Goal: Transaction & Acquisition: Book appointment/travel/reservation

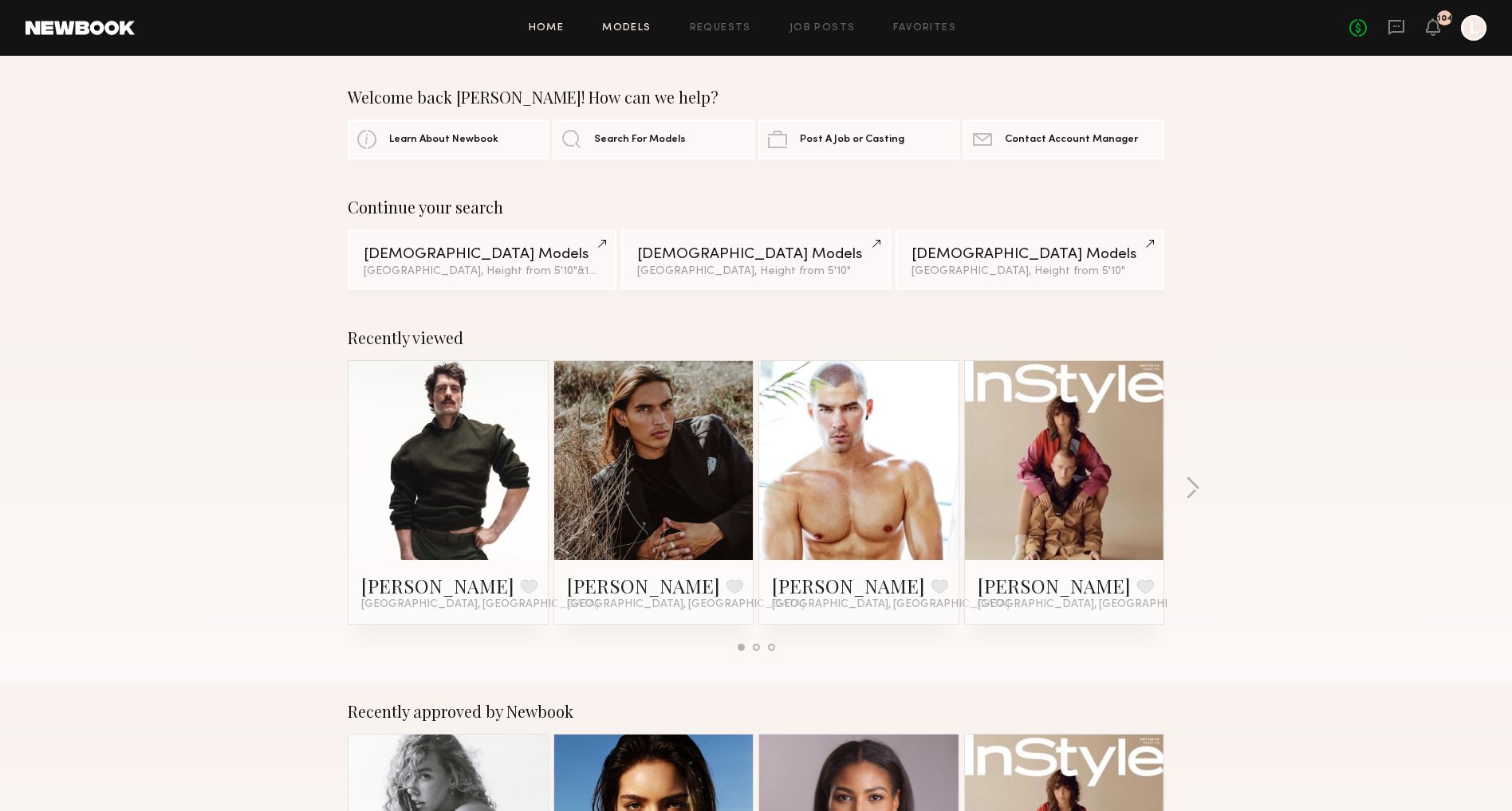
click at [622, 27] on link "Models" at bounding box center [627, 28] width 48 height 10
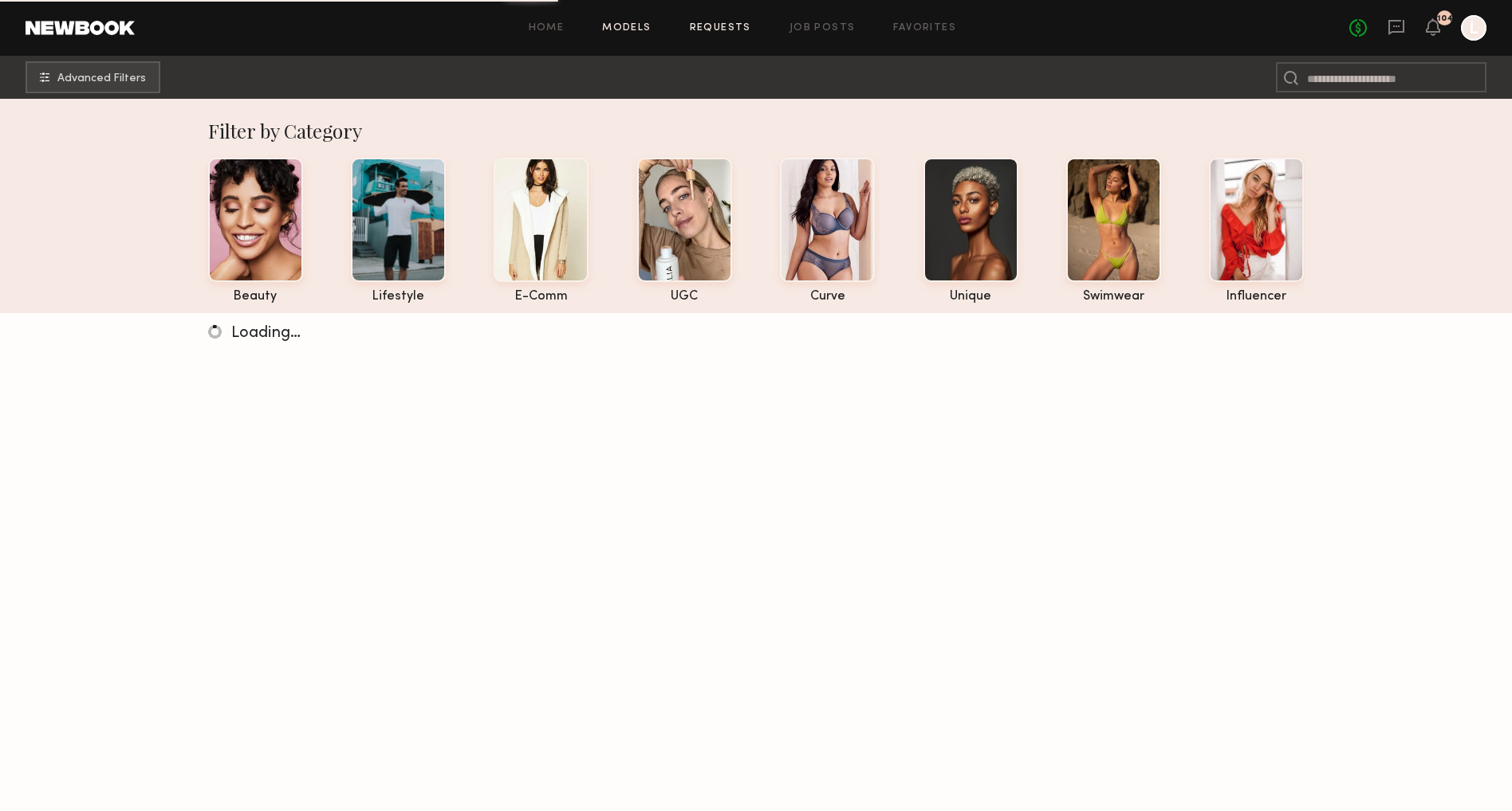
click at [721, 24] on link "Requests" at bounding box center [721, 28] width 61 height 10
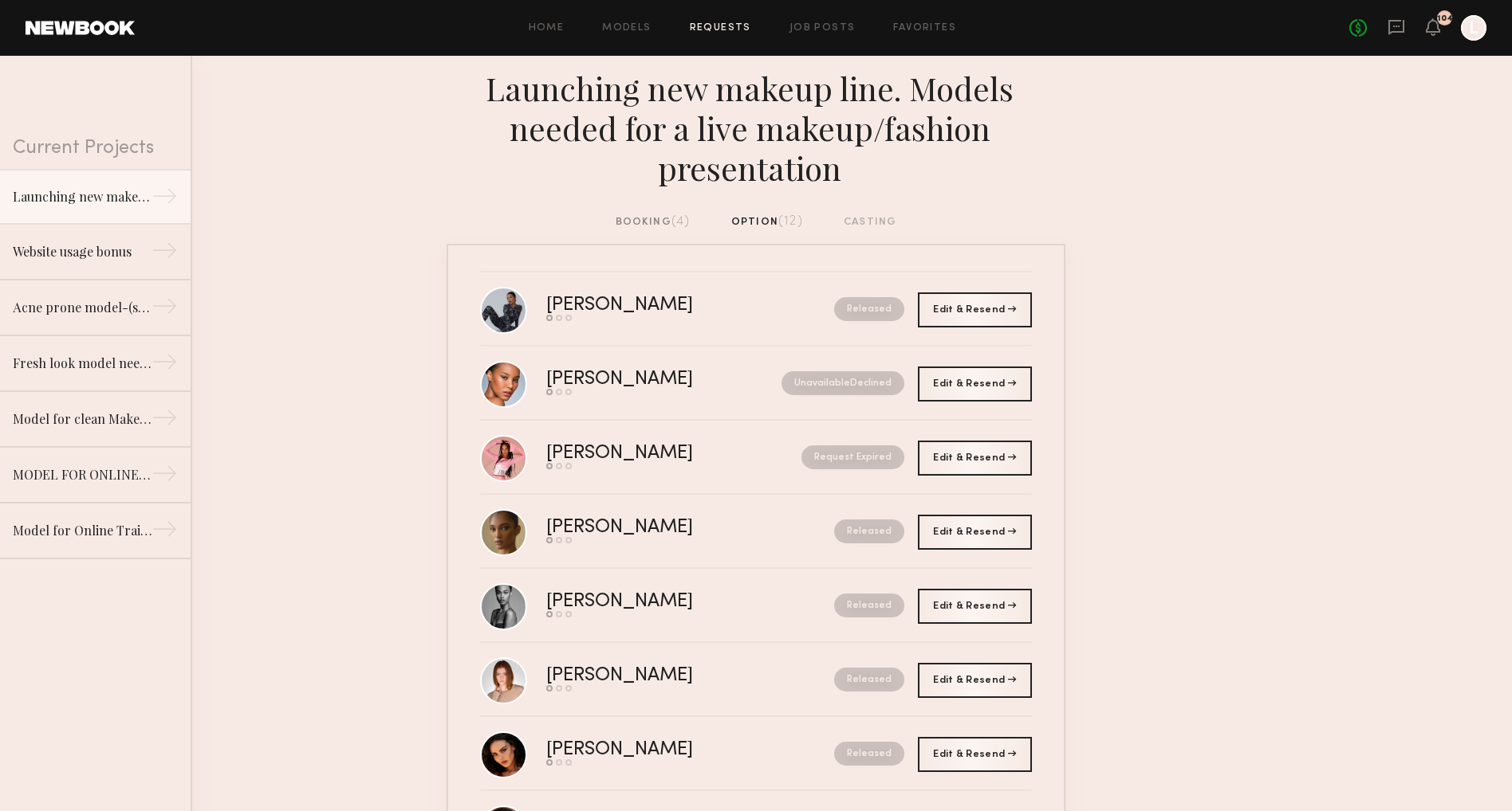
click at [664, 225] on div "booking (4)" at bounding box center [652, 223] width 75 height 18
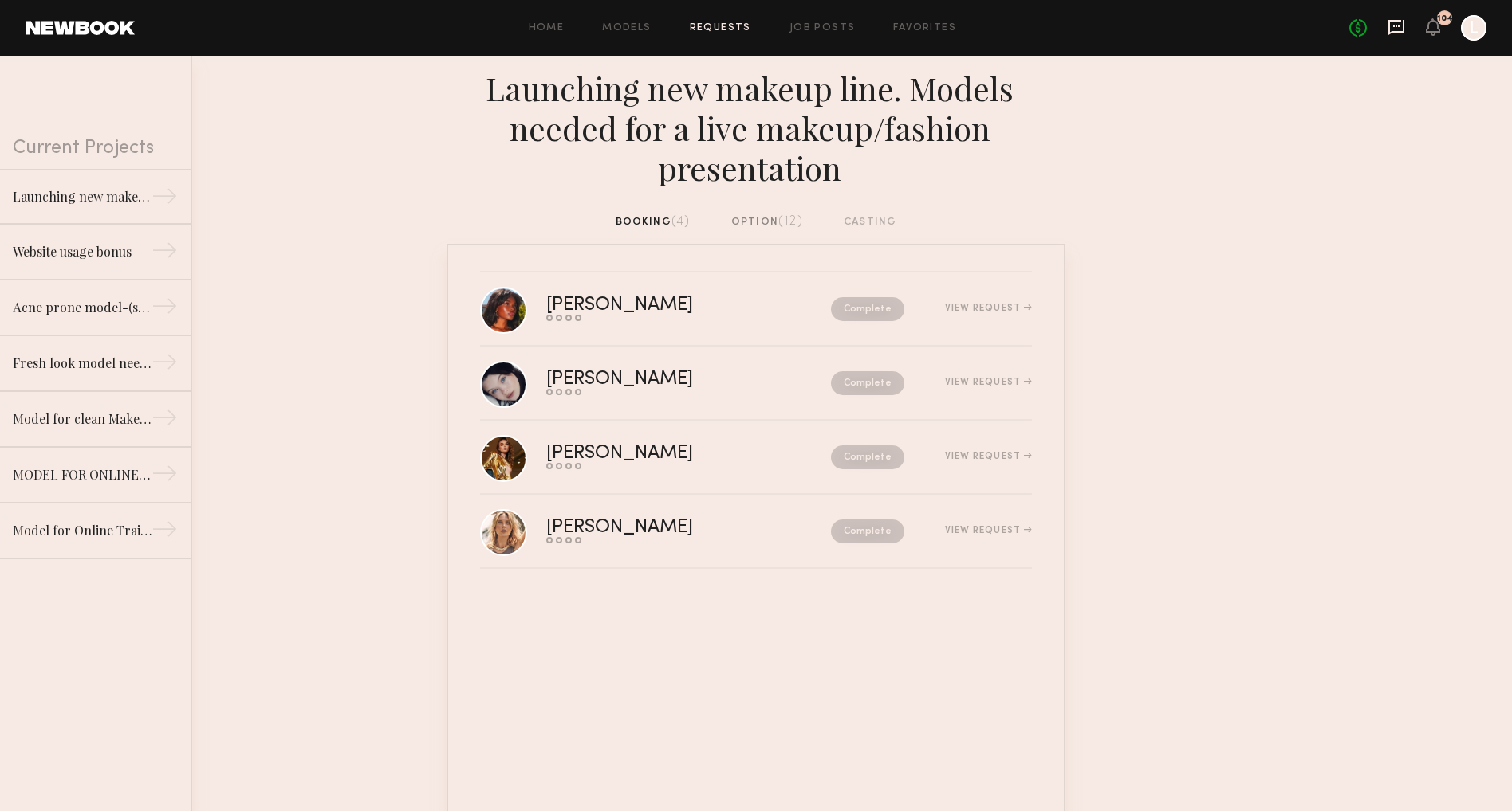
click at [1388, 24] on icon at bounding box center [1396, 27] width 16 height 15
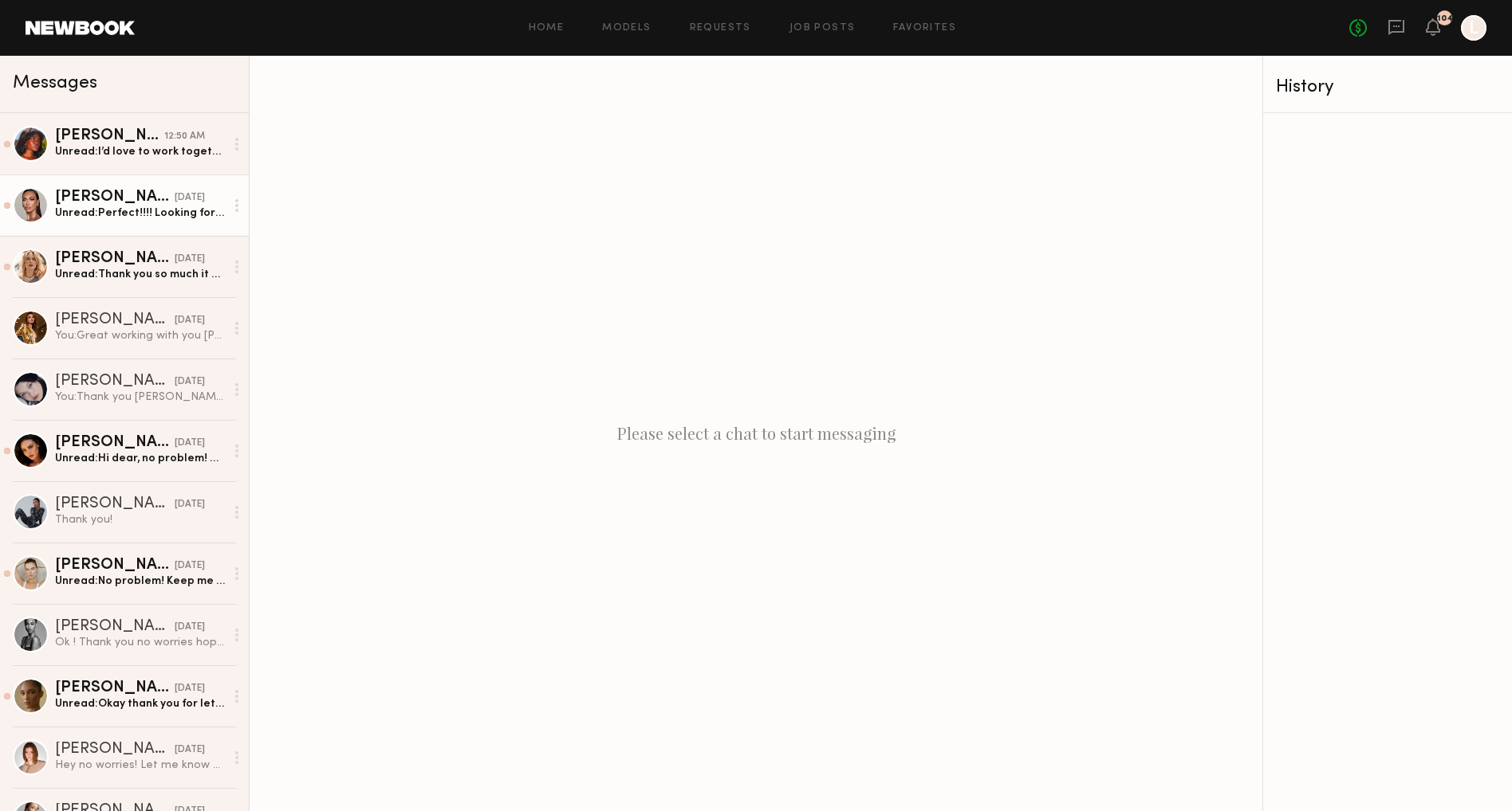
click at [175, 199] on div "yesterday" at bounding box center [190, 198] width 31 height 15
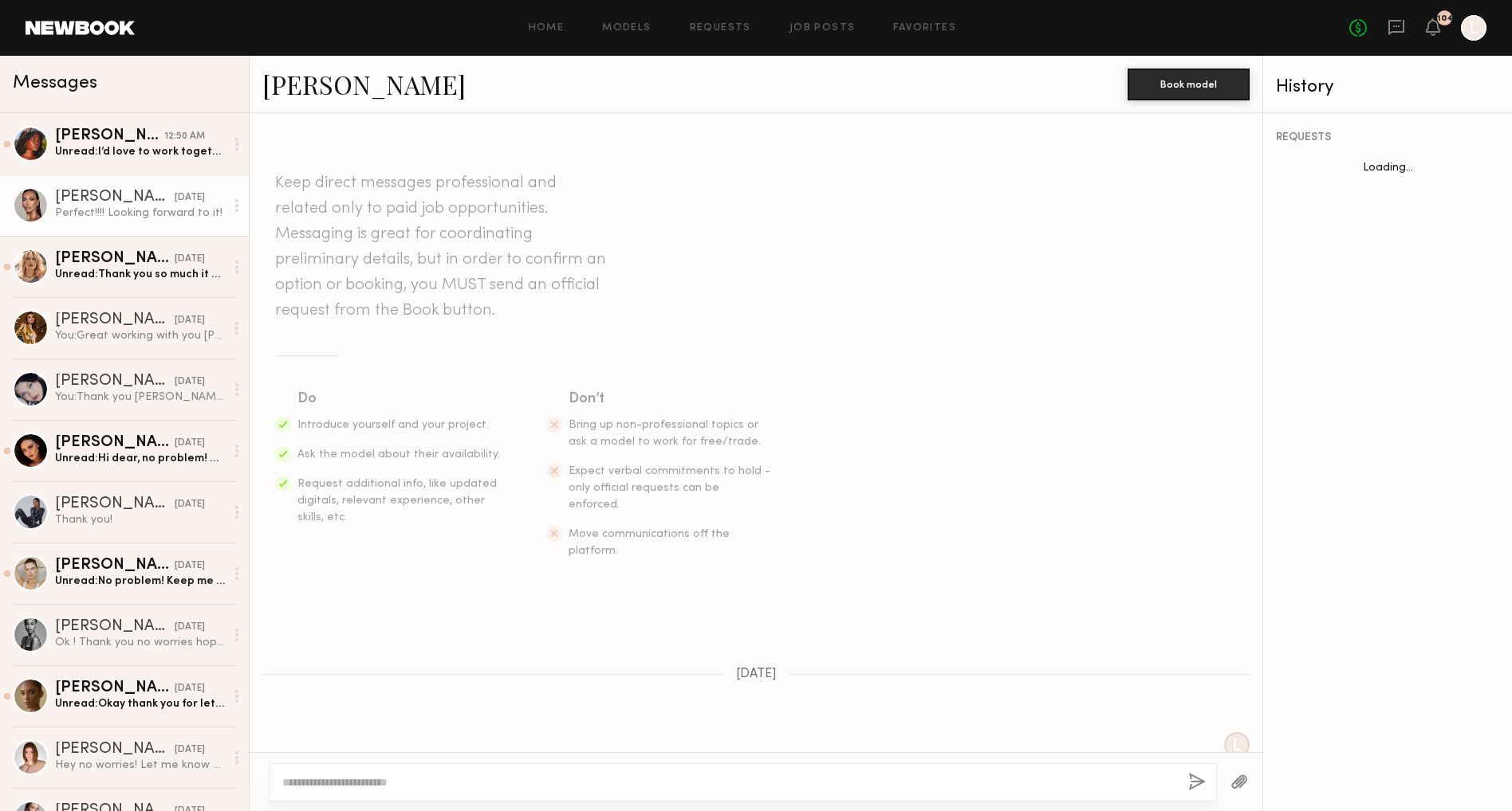
scroll to position [134, 0]
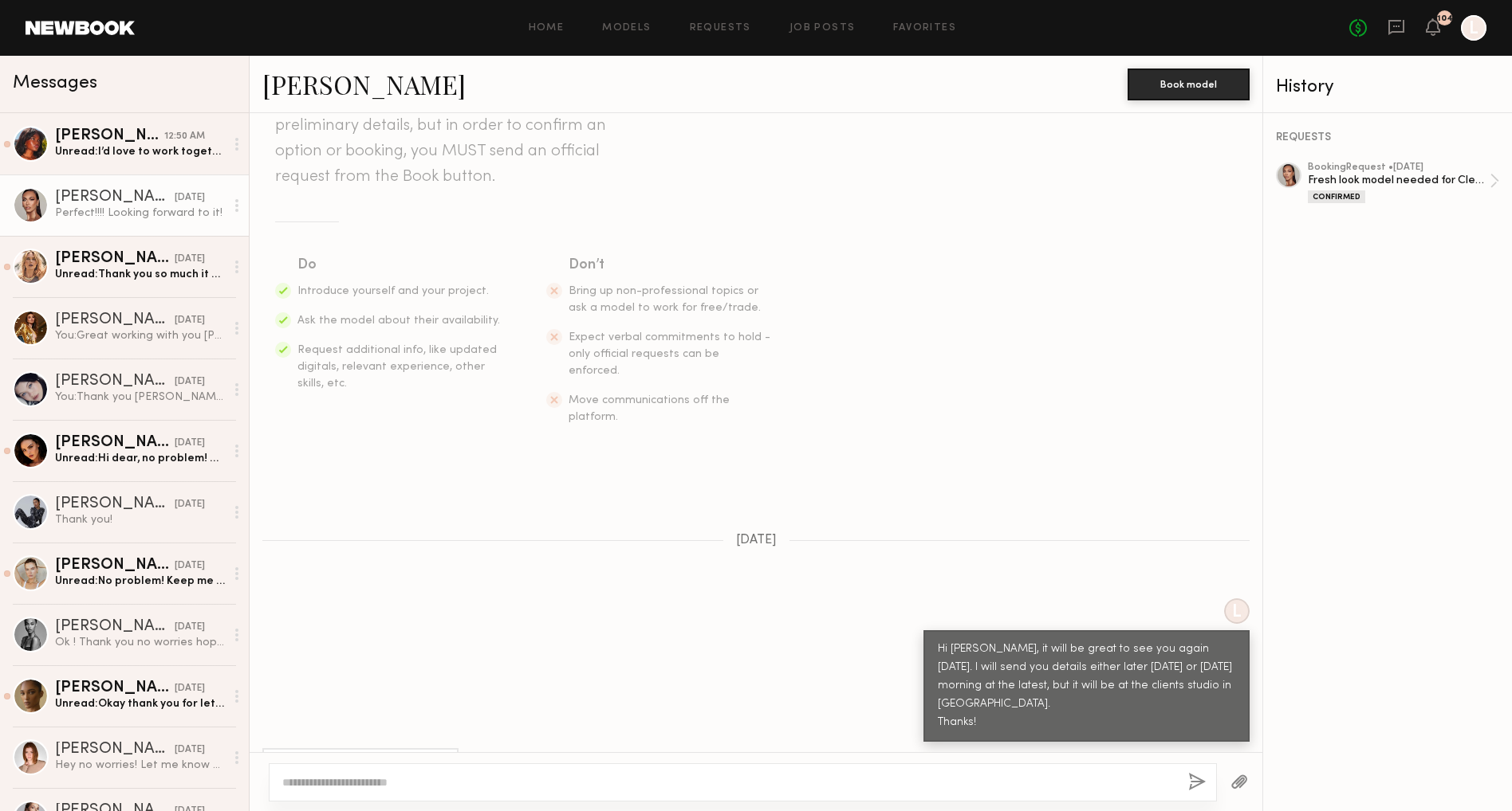
click at [291, 84] on link "Jayden R." at bounding box center [364, 84] width 203 height 35
click at [311, 86] on link "Jayden R." at bounding box center [364, 84] width 203 height 35
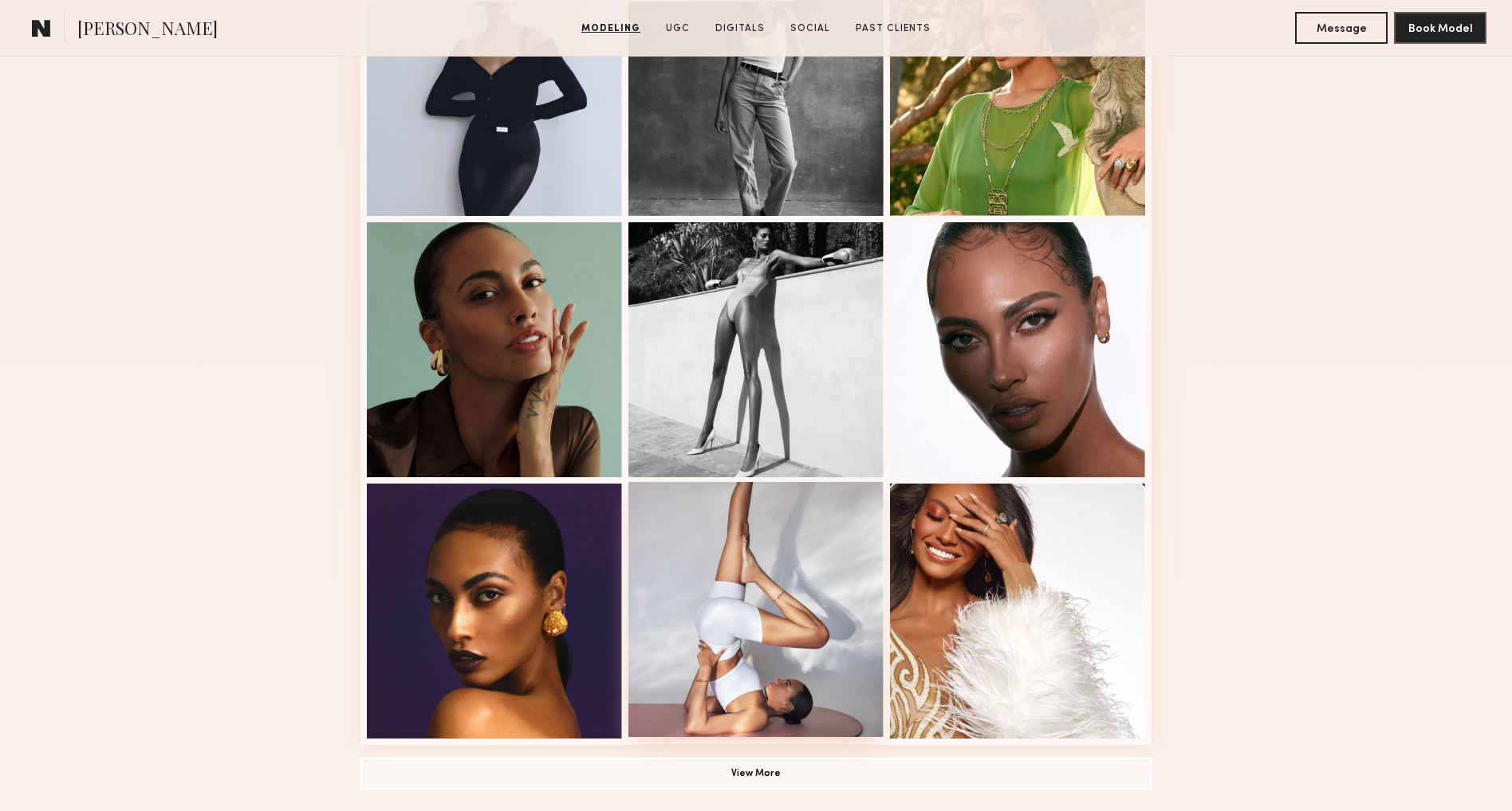
scroll to position [784, 0]
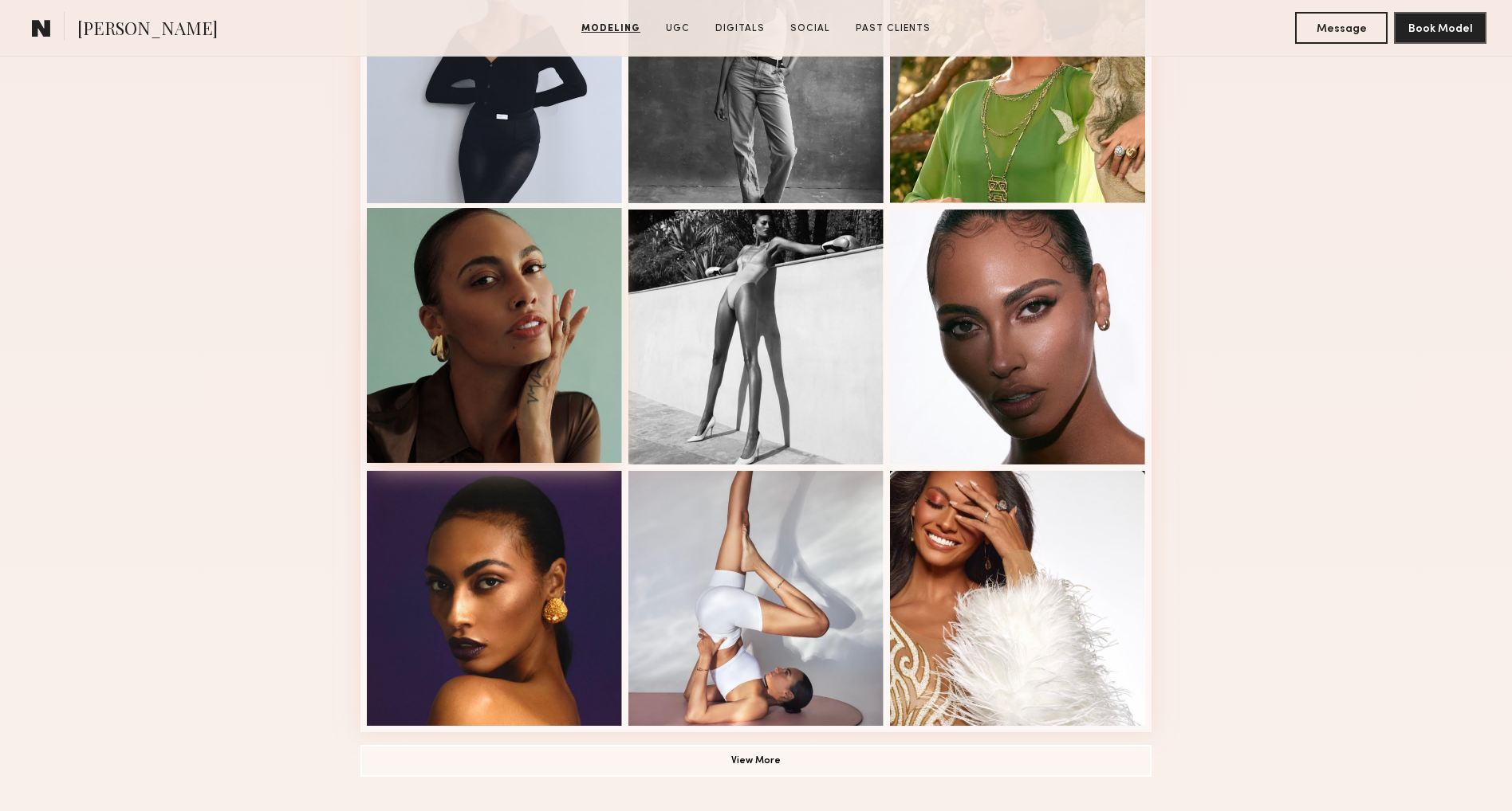
click at [495, 358] on div at bounding box center [494, 335] width 255 height 255
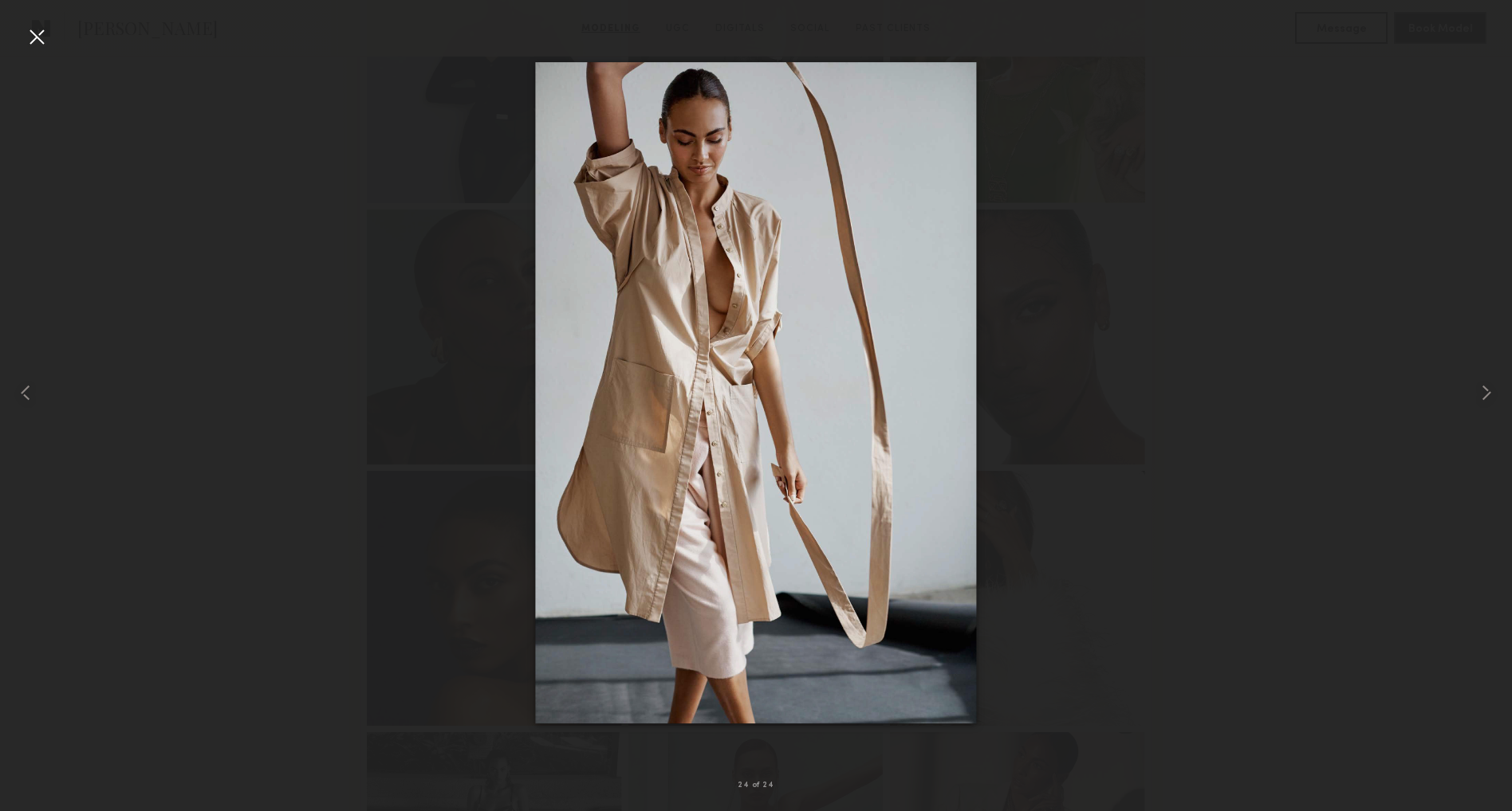
click at [36, 39] on div at bounding box center [37, 37] width 26 height 26
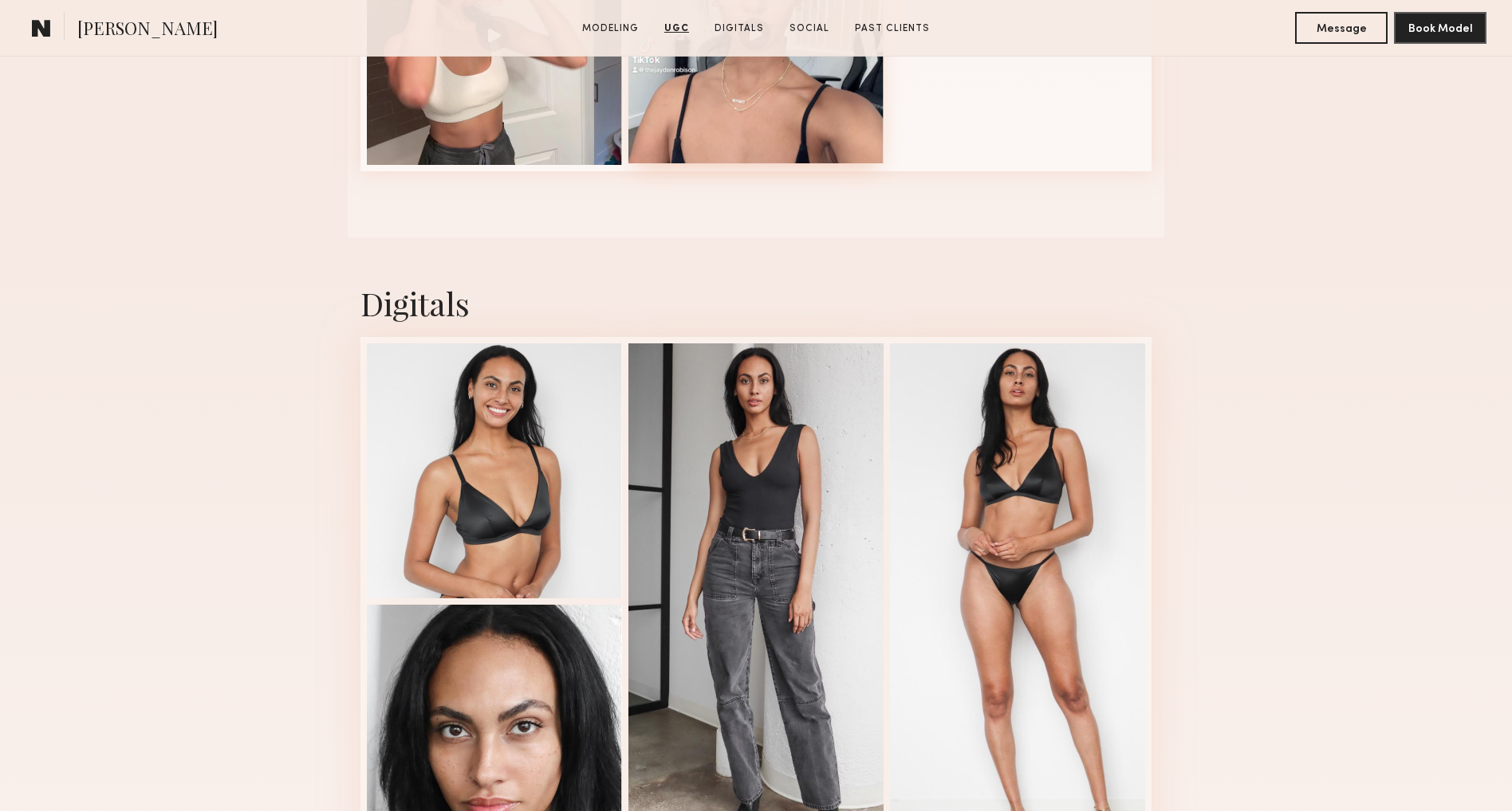
scroll to position [2976, 0]
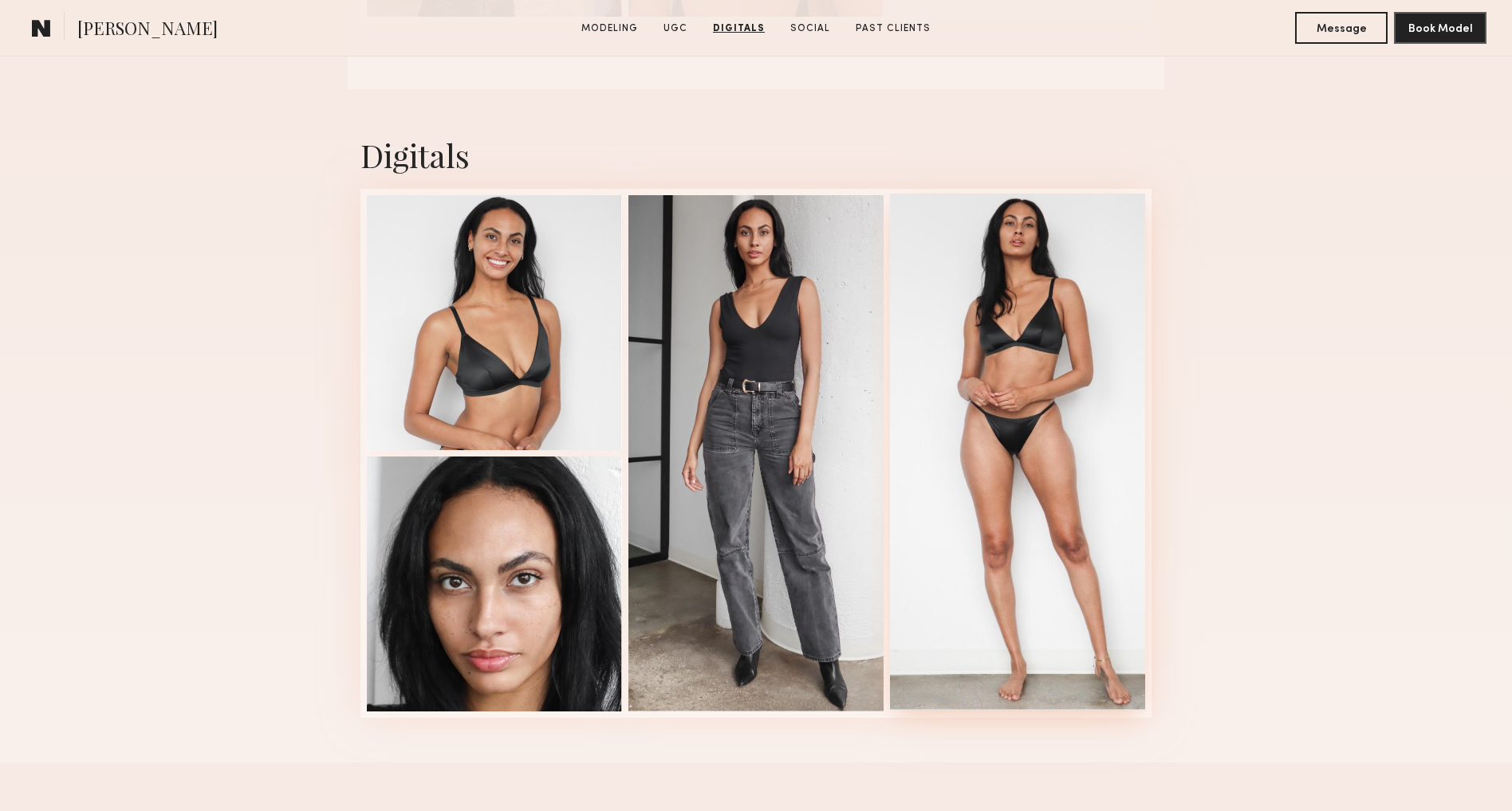
click at [990, 416] on div at bounding box center [1017, 452] width 255 height 516
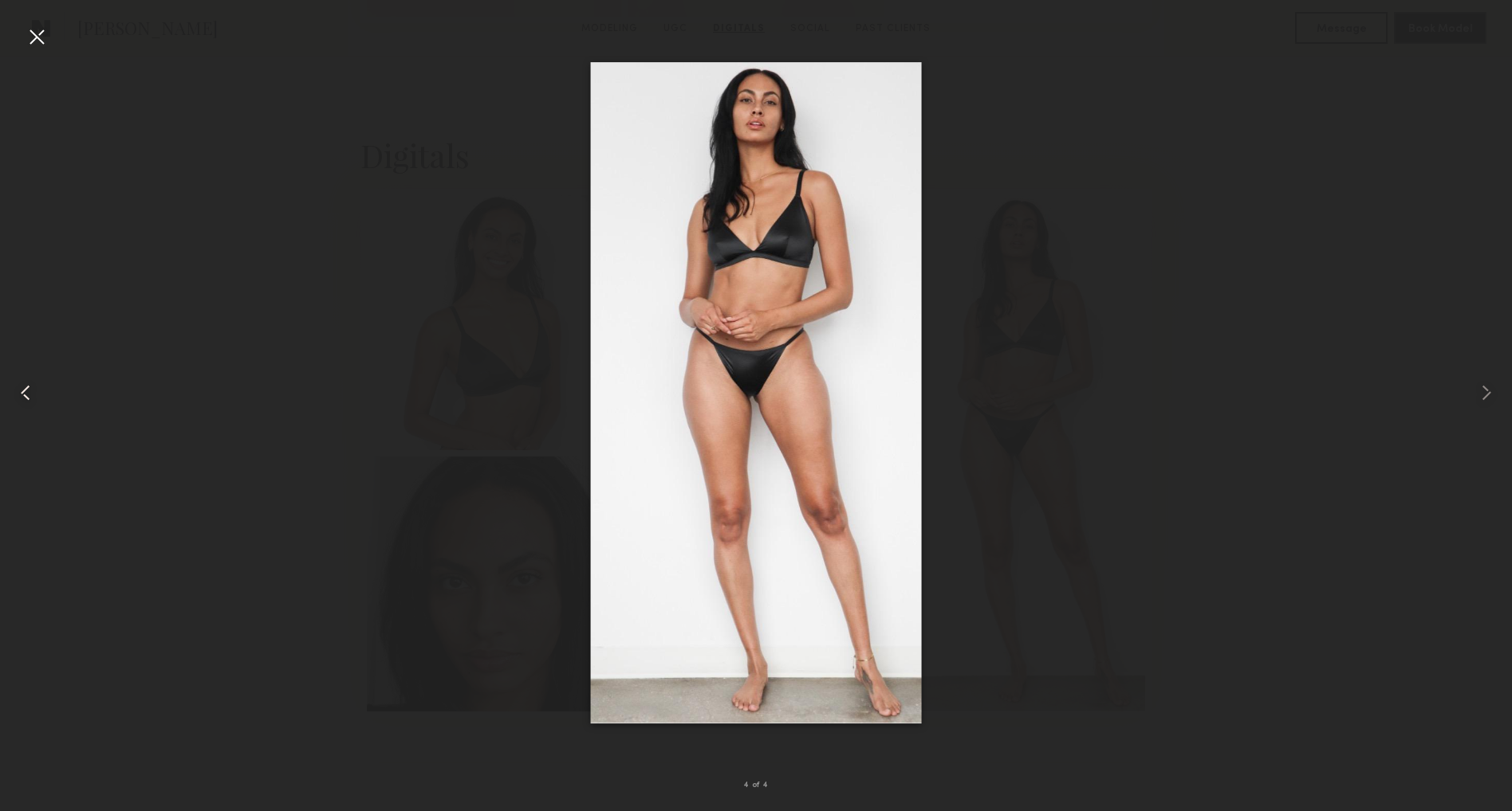
click at [14, 391] on common-icon at bounding box center [26, 393] width 26 height 26
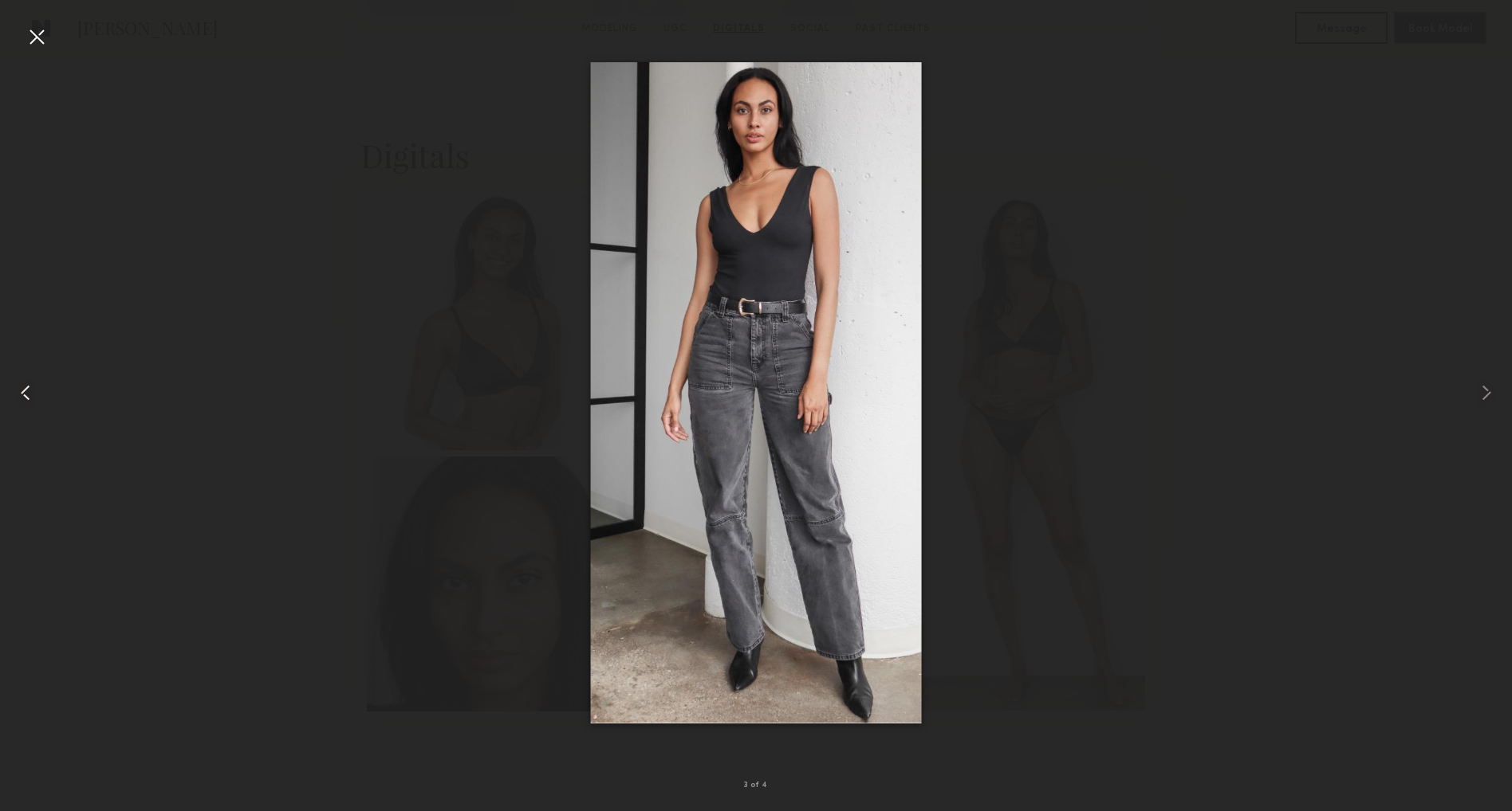
click at [14, 391] on common-icon at bounding box center [26, 393] width 26 height 26
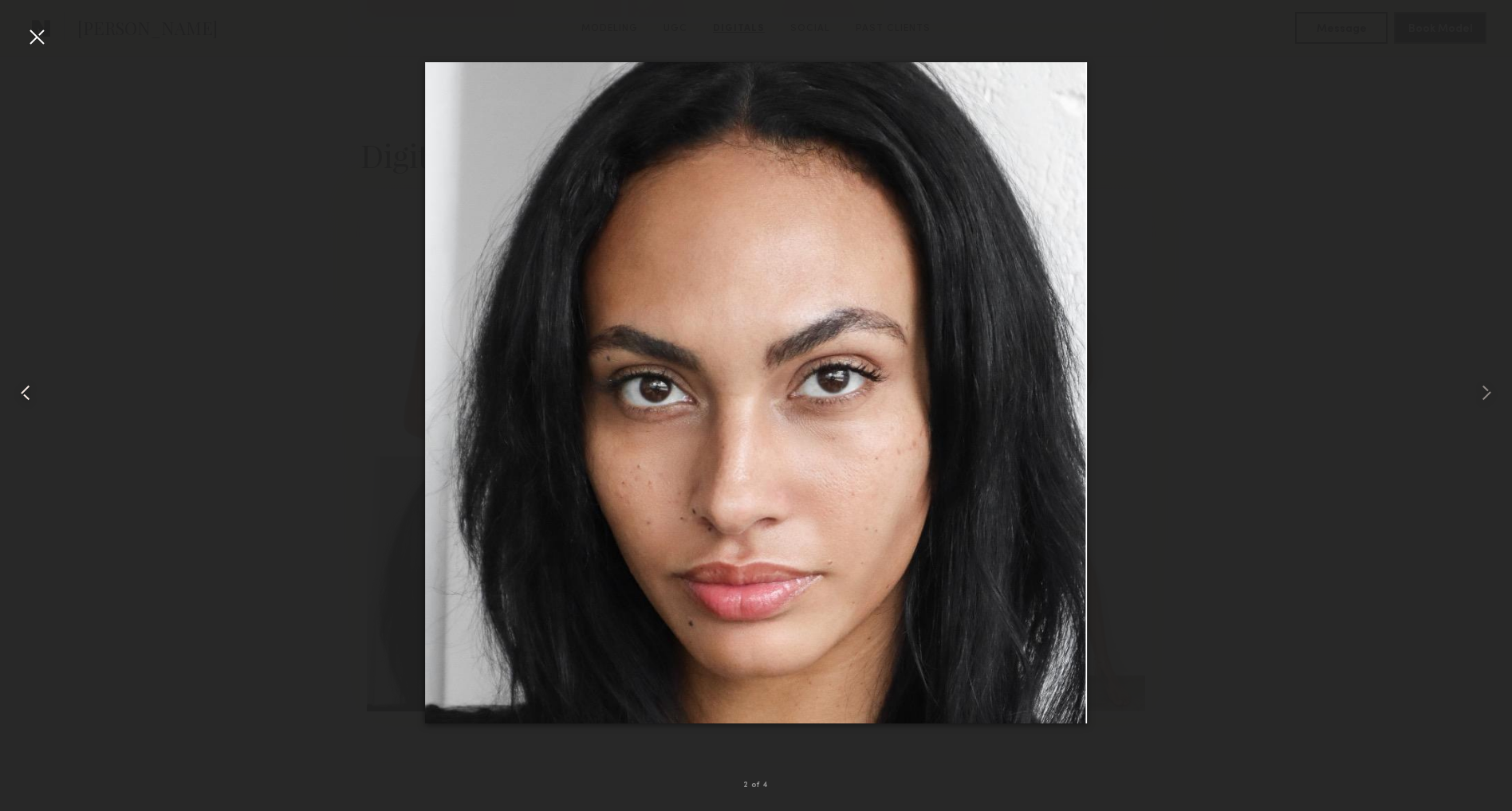
click at [14, 391] on common-icon at bounding box center [26, 393] width 26 height 26
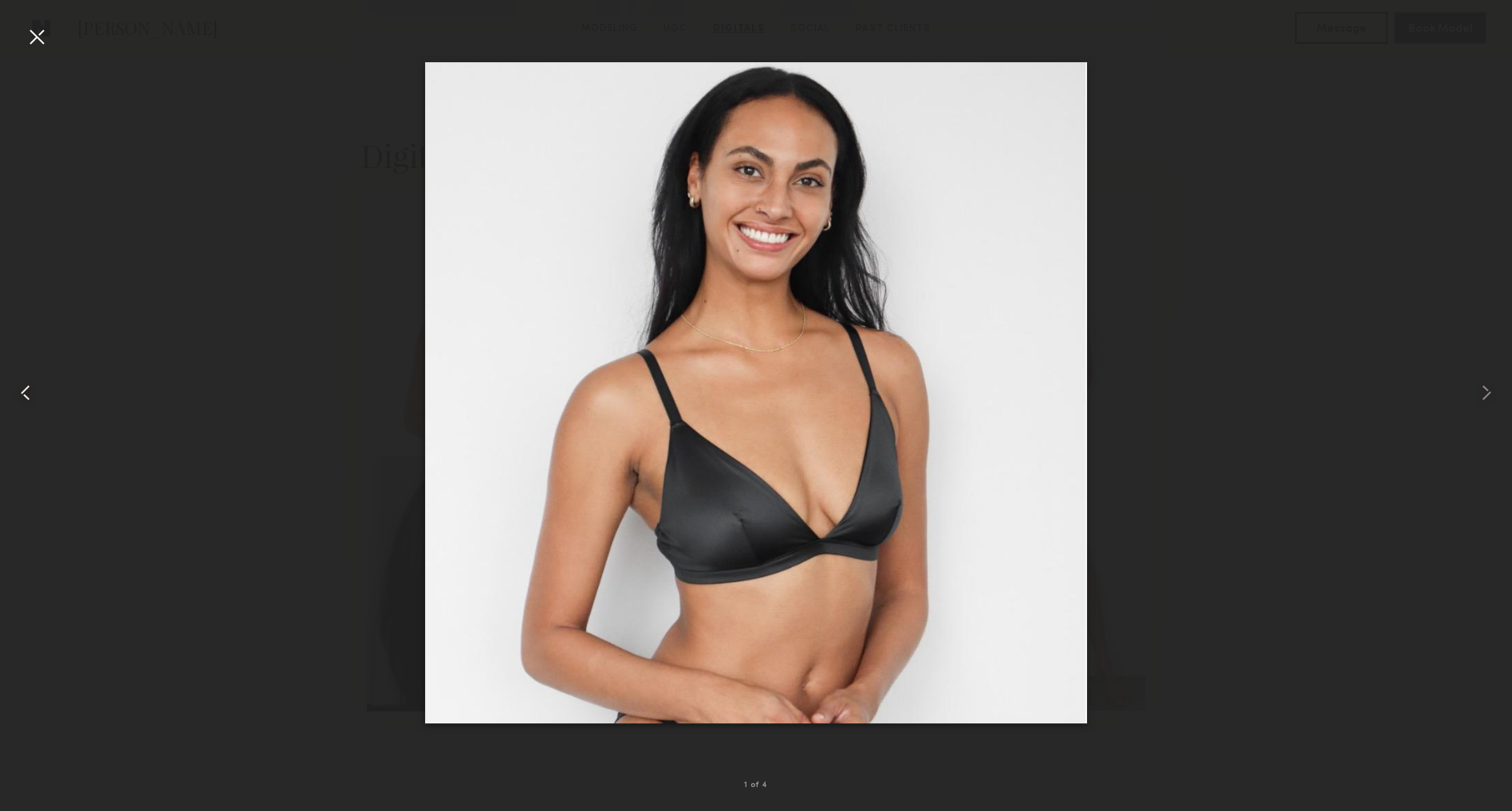
click at [14, 391] on common-icon at bounding box center [26, 393] width 26 height 26
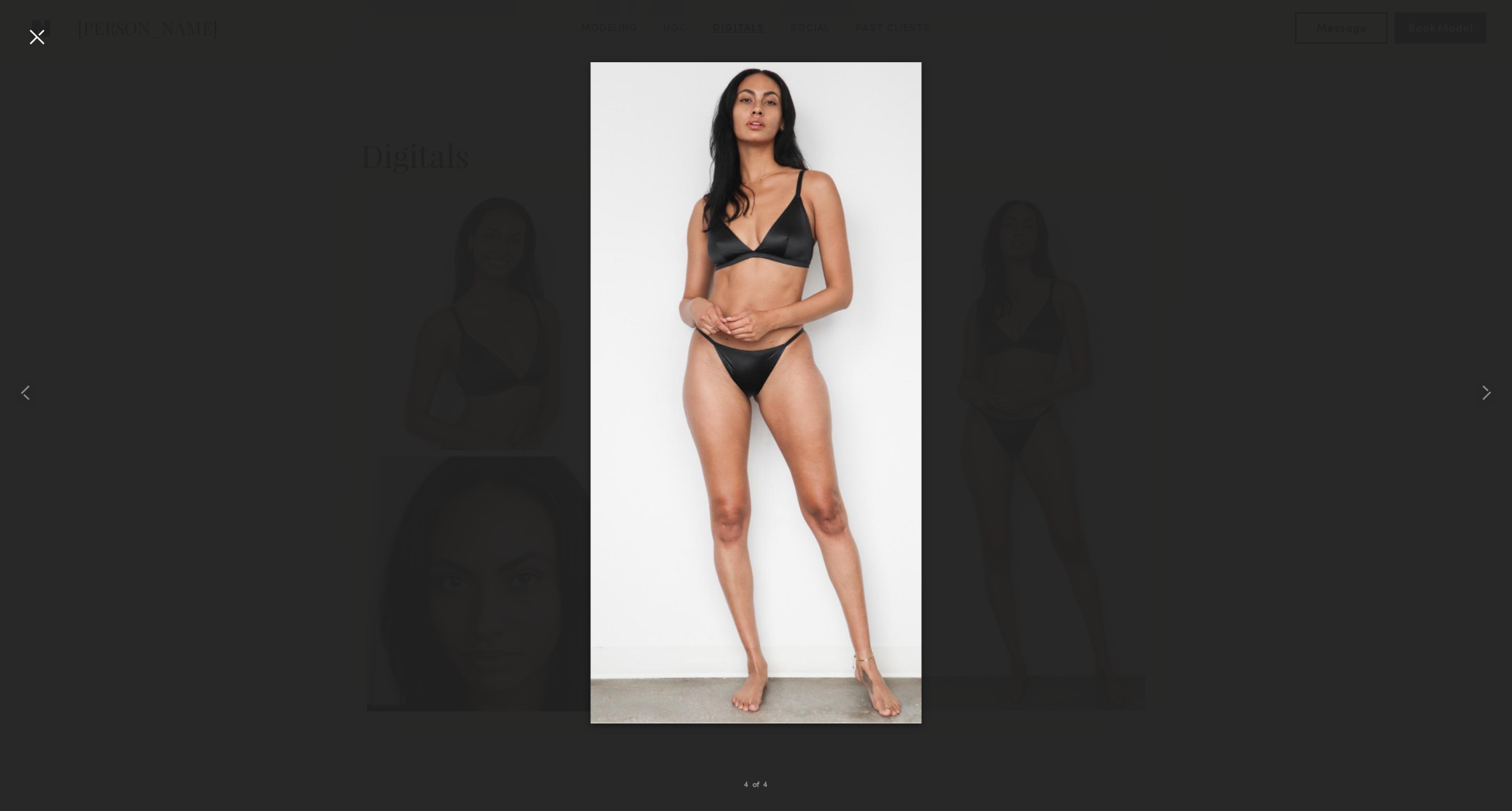
click at [34, 33] on div at bounding box center [37, 37] width 26 height 26
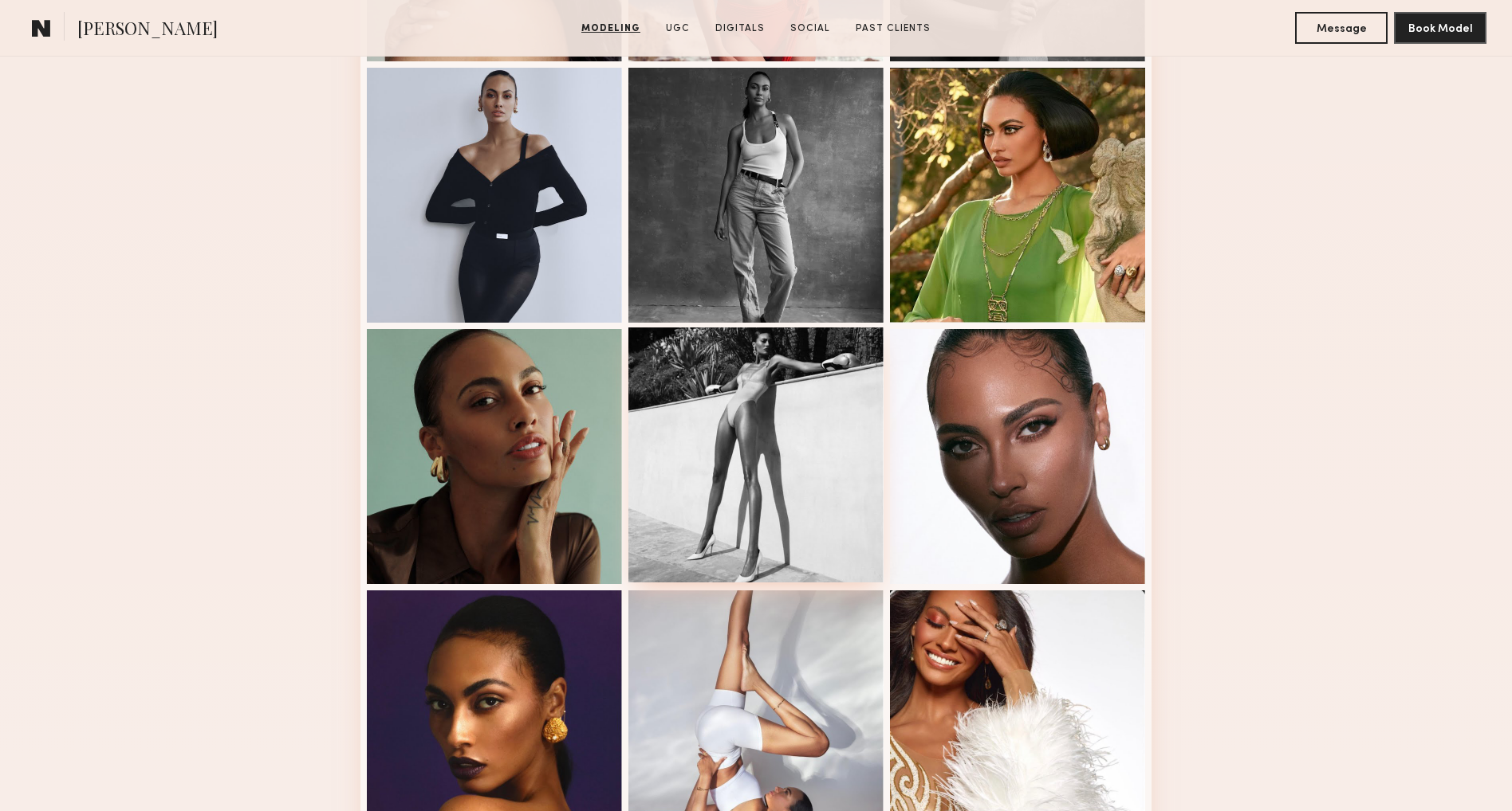
scroll to position [678, 0]
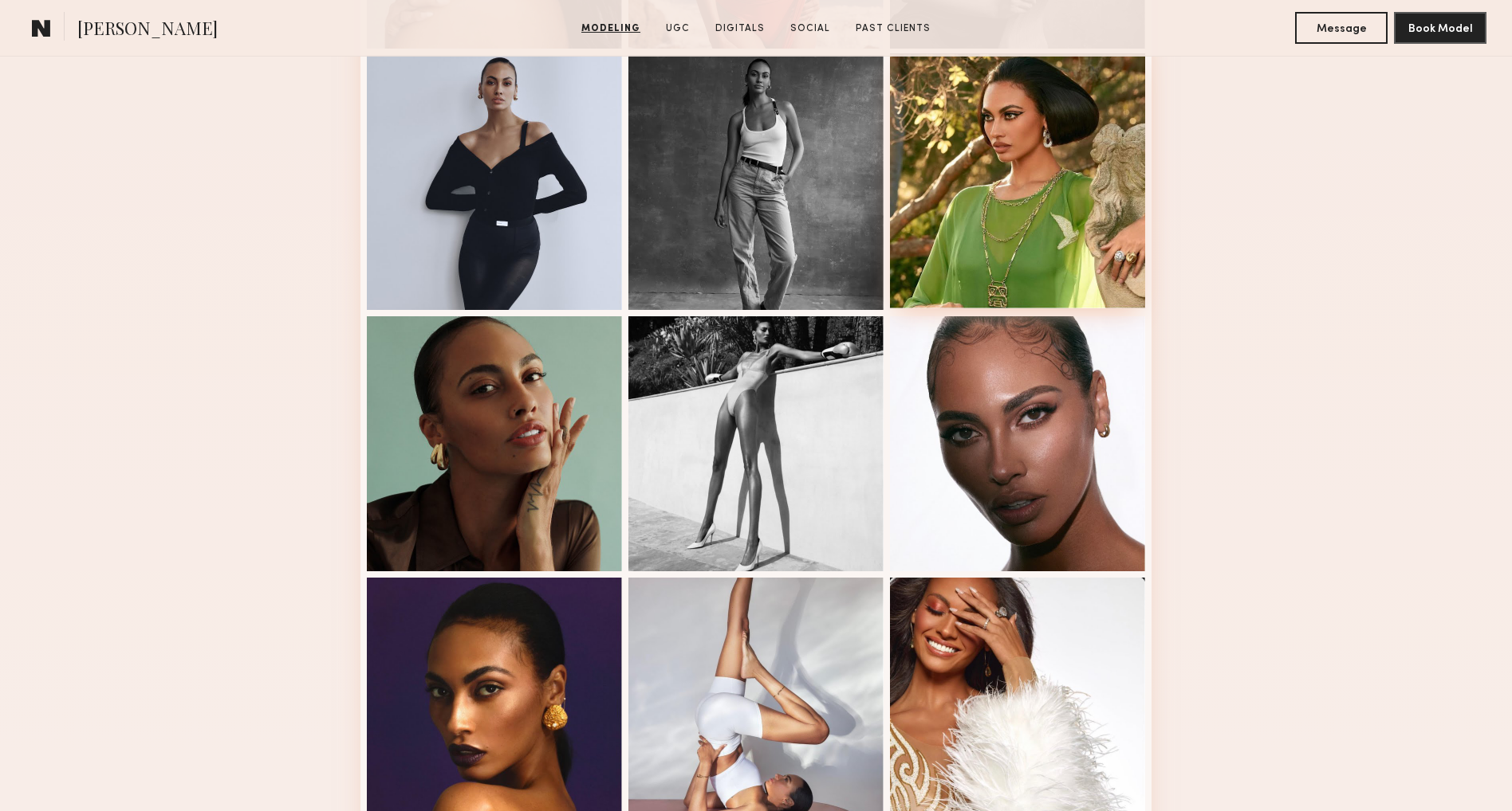
click at [1031, 142] on div at bounding box center [1017, 180] width 255 height 255
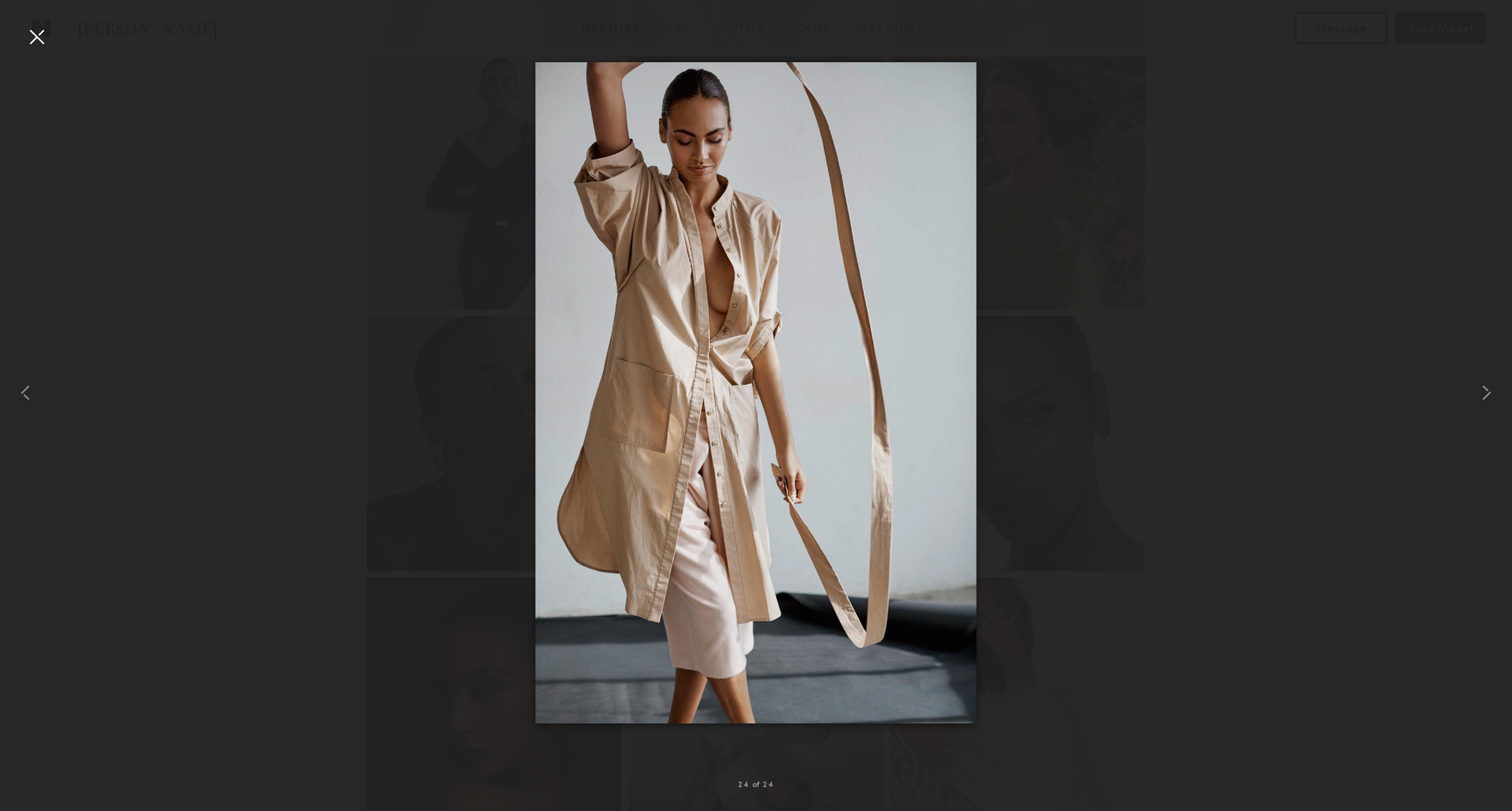
click at [39, 22] on nb-gallery-light "24 of 24" at bounding box center [756, 405] width 1512 height 811
click at [27, 31] on div at bounding box center [37, 37] width 26 height 26
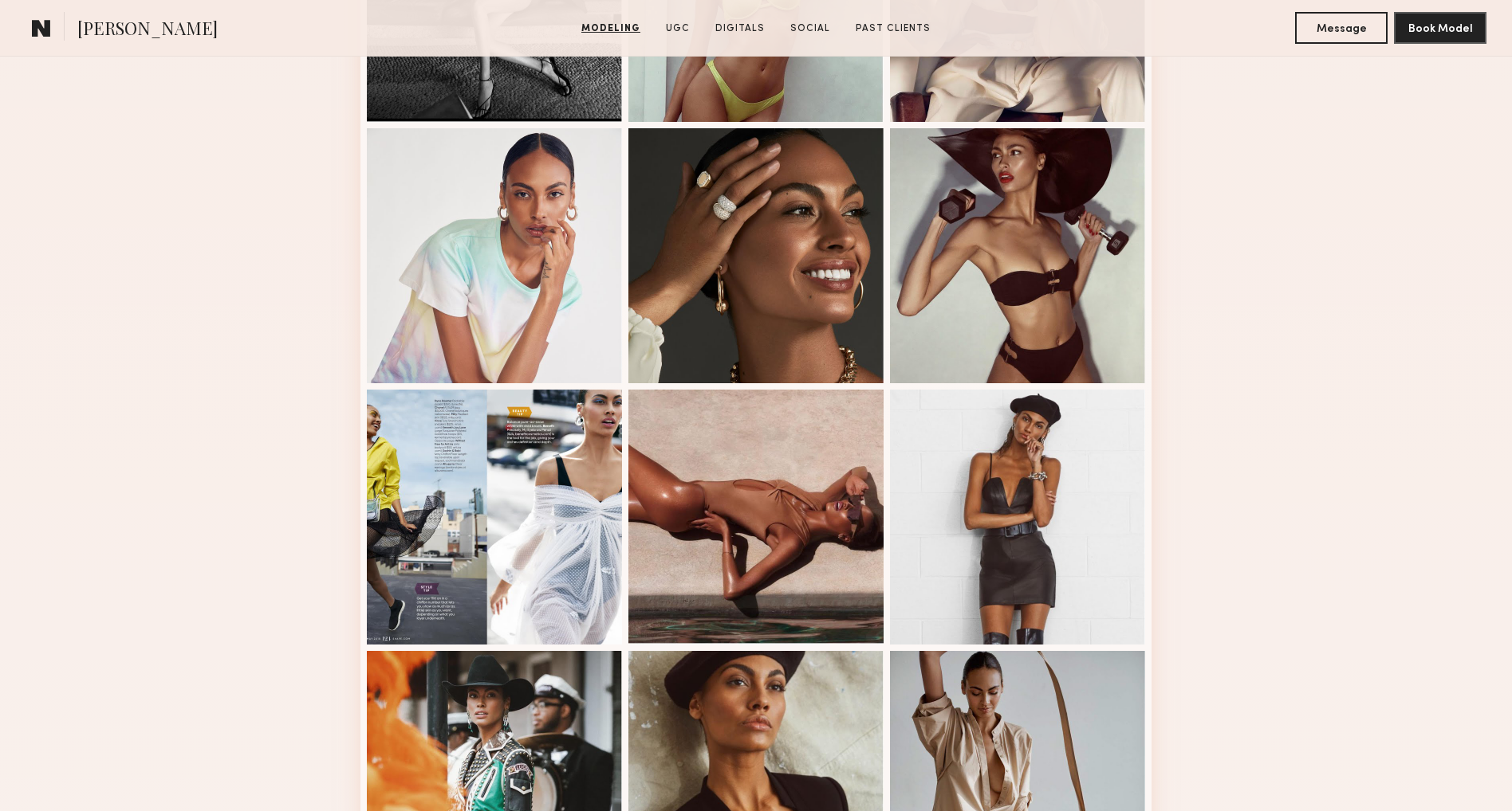
scroll to position [1624, 0]
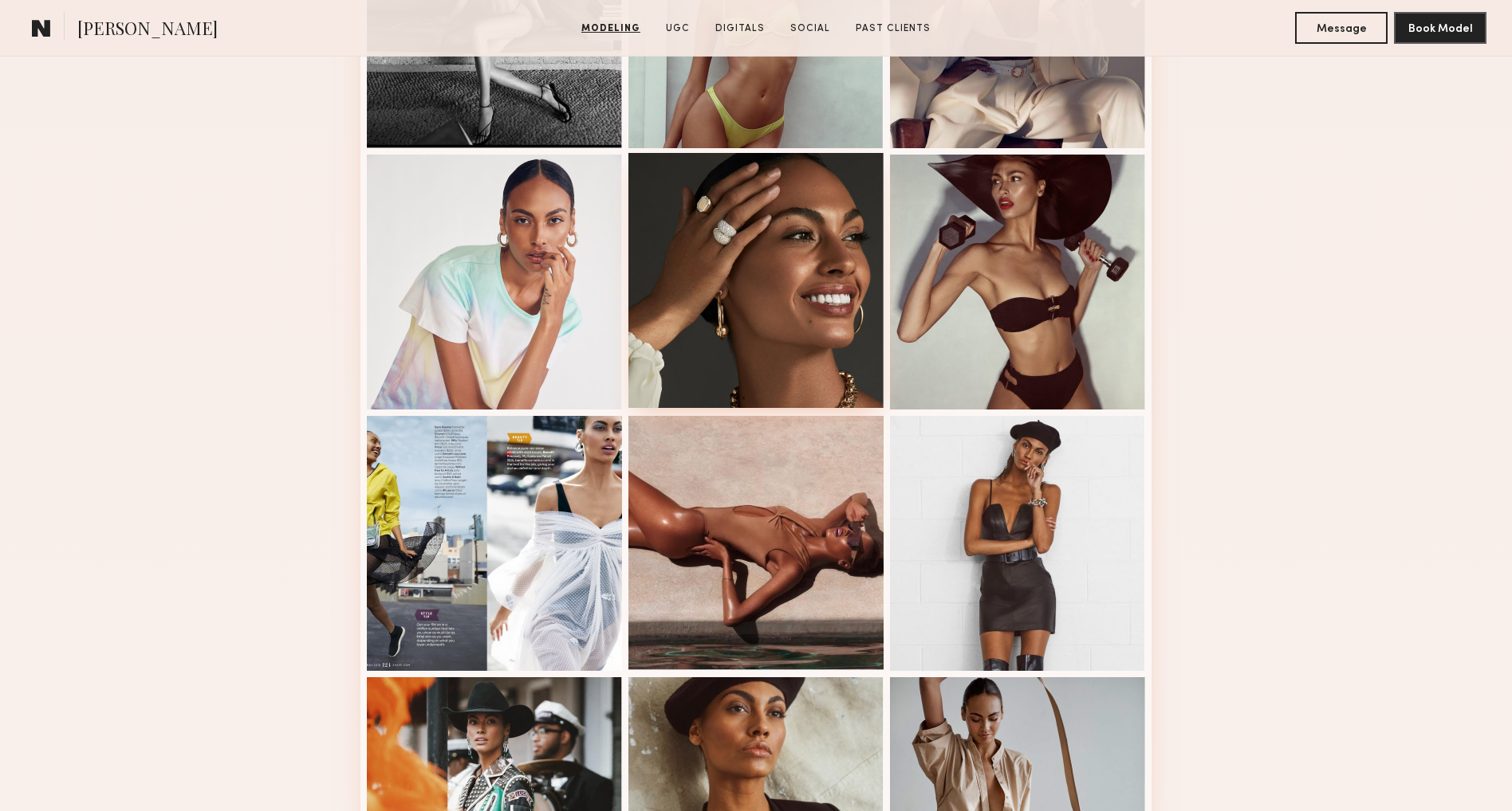
click at [746, 285] on div at bounding box center [755, 280] width 255 height 255
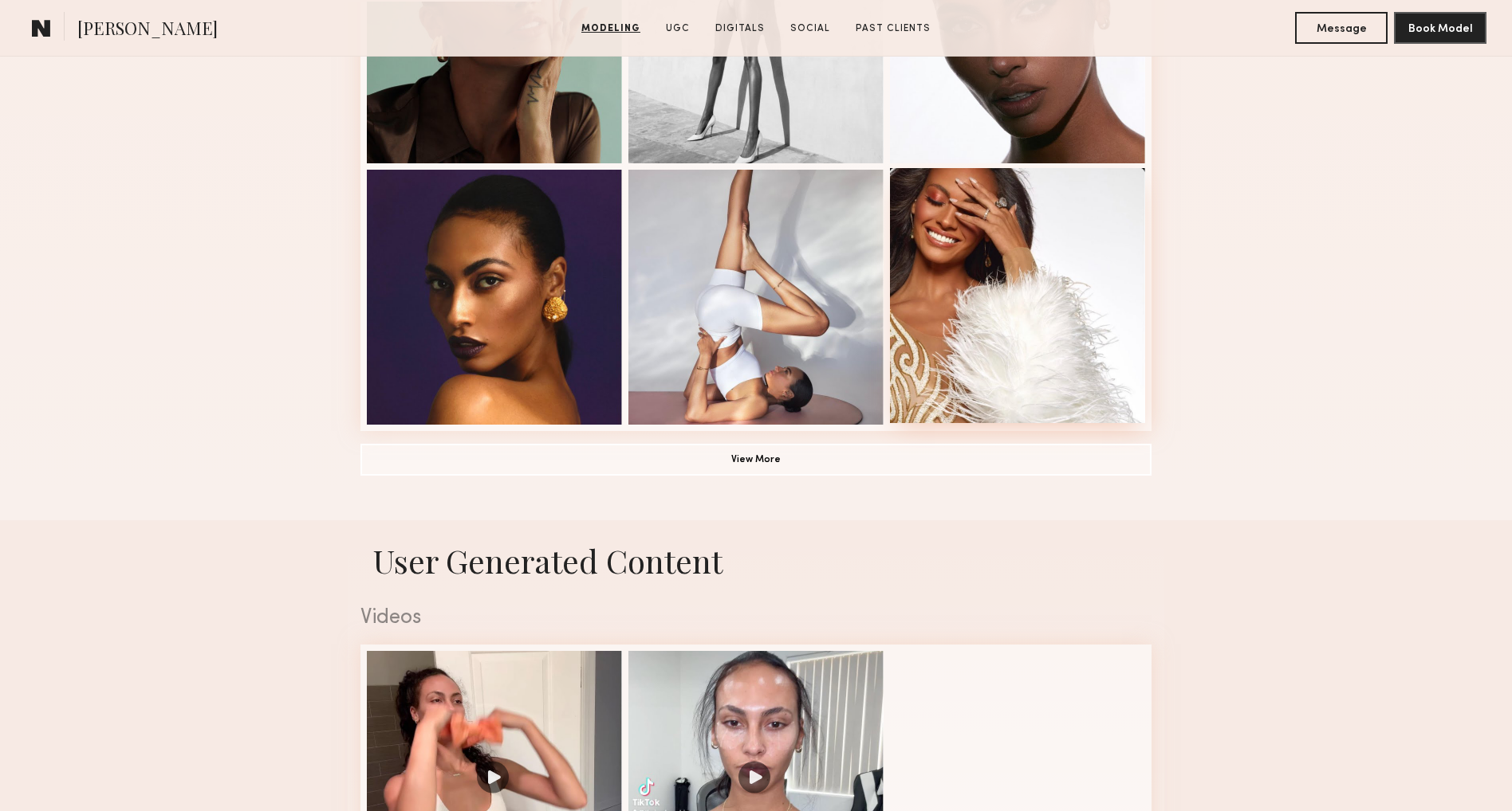
scroll to position [1107, 0]
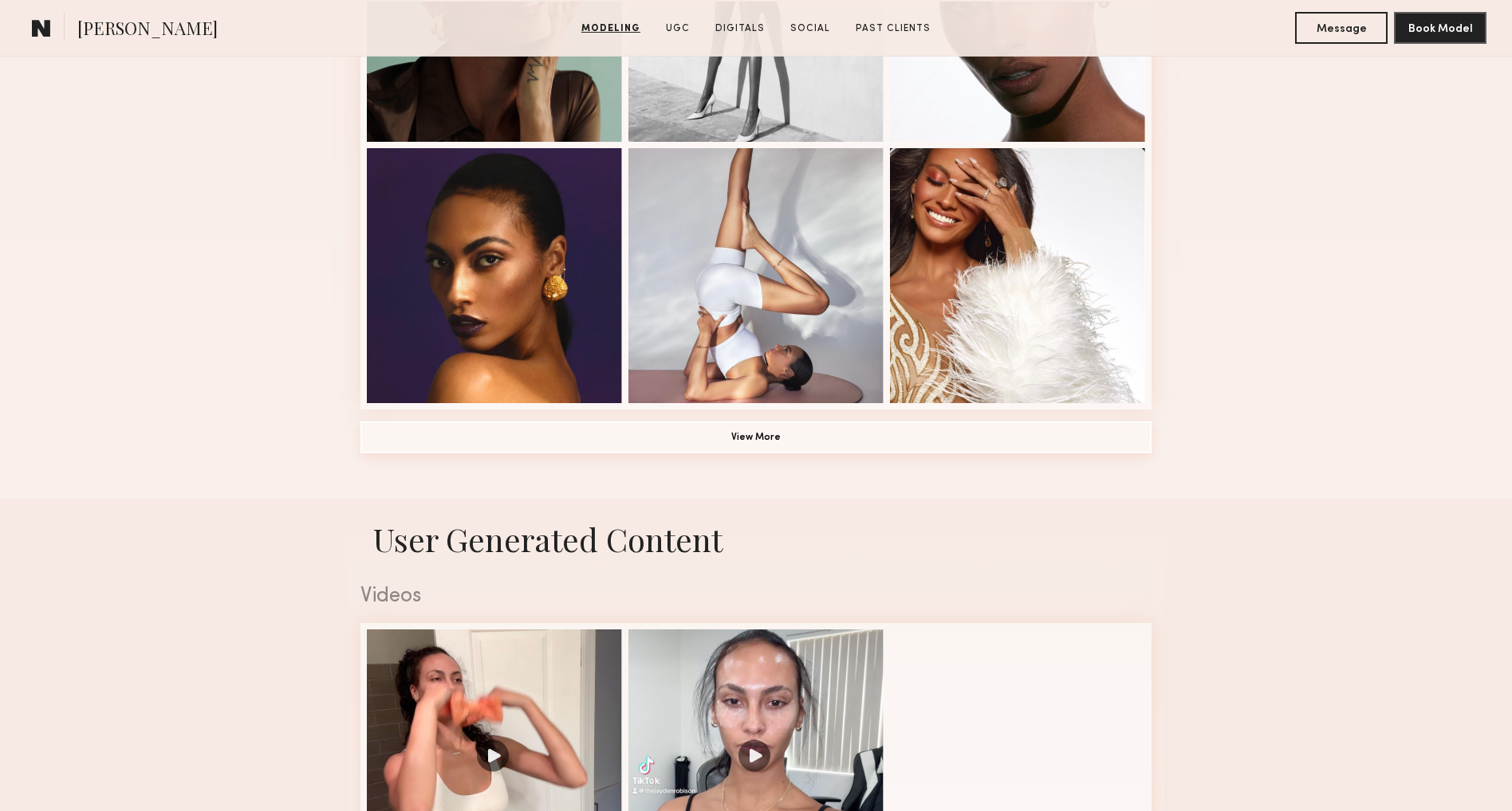
click at [763, 439] on button "View More" at bounding box center [755, 437] width 791 height 32
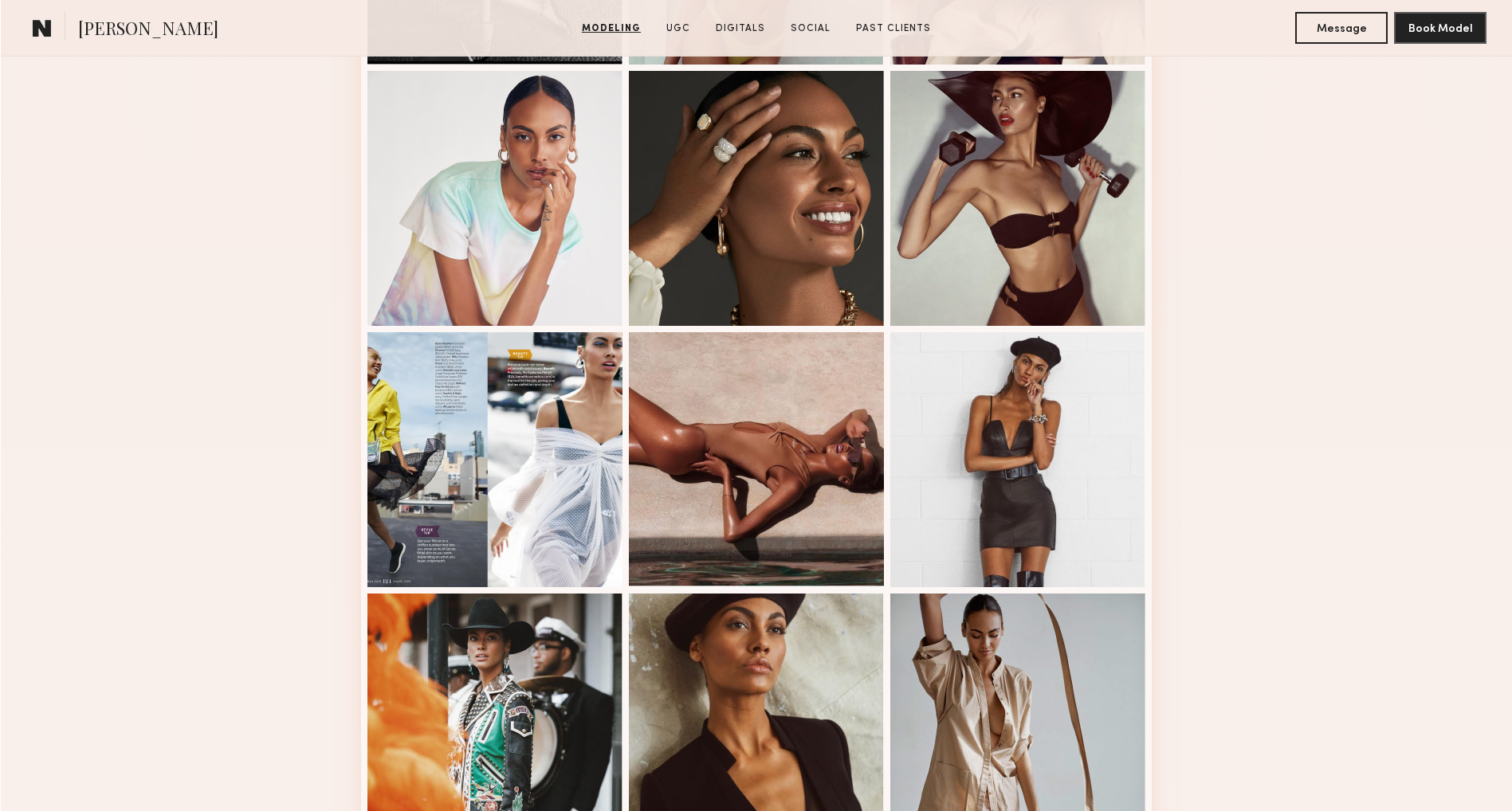
scroll to position [1729, 0]
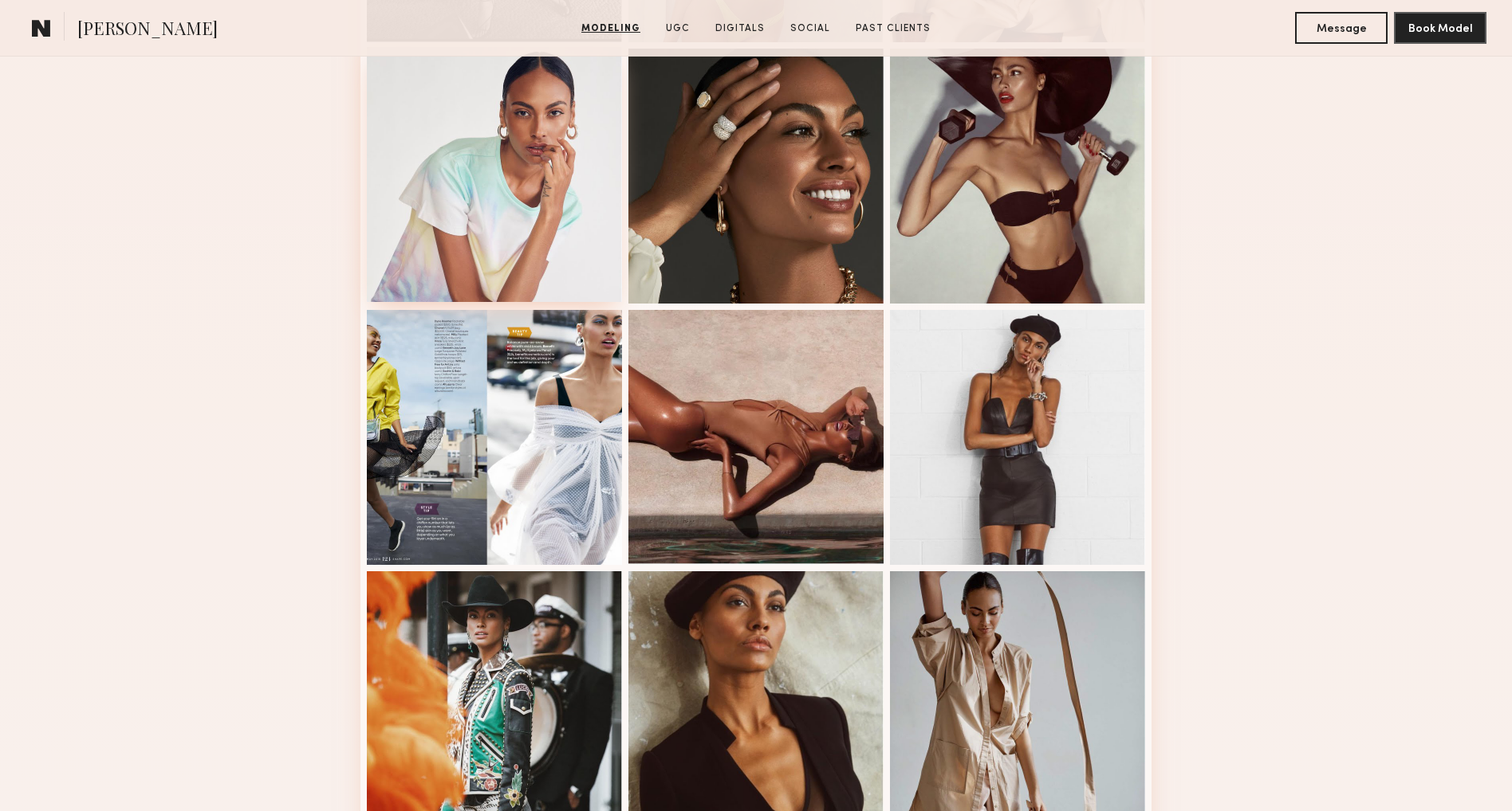
click at [571, 168] on div at bounding box center [494, 174] width 255 height 255
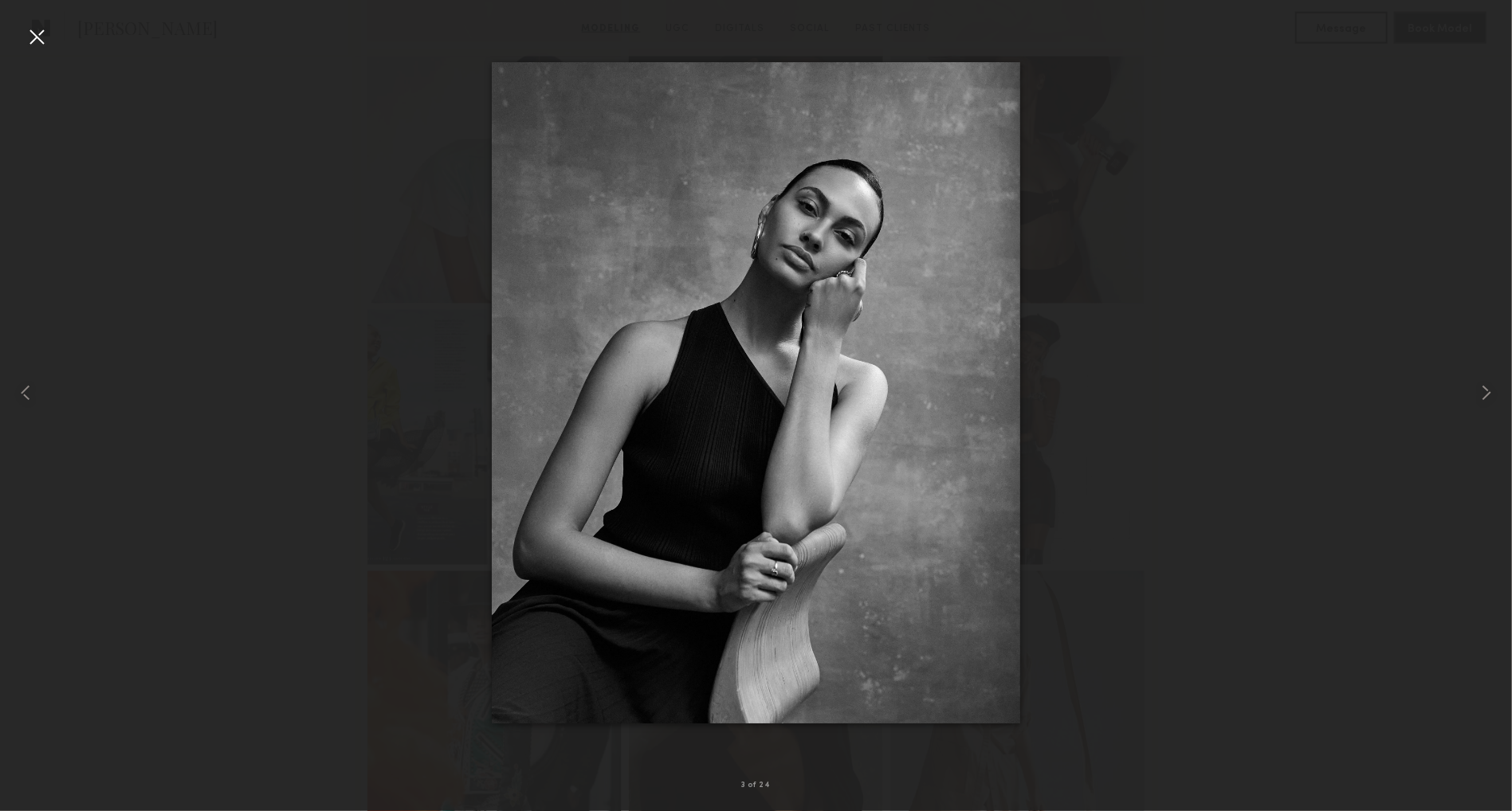
click at [27, 28] on div at bounding box center [37, 37] width 26 height 26
